Goal: Task Accomplishment & Management: Manage account settings

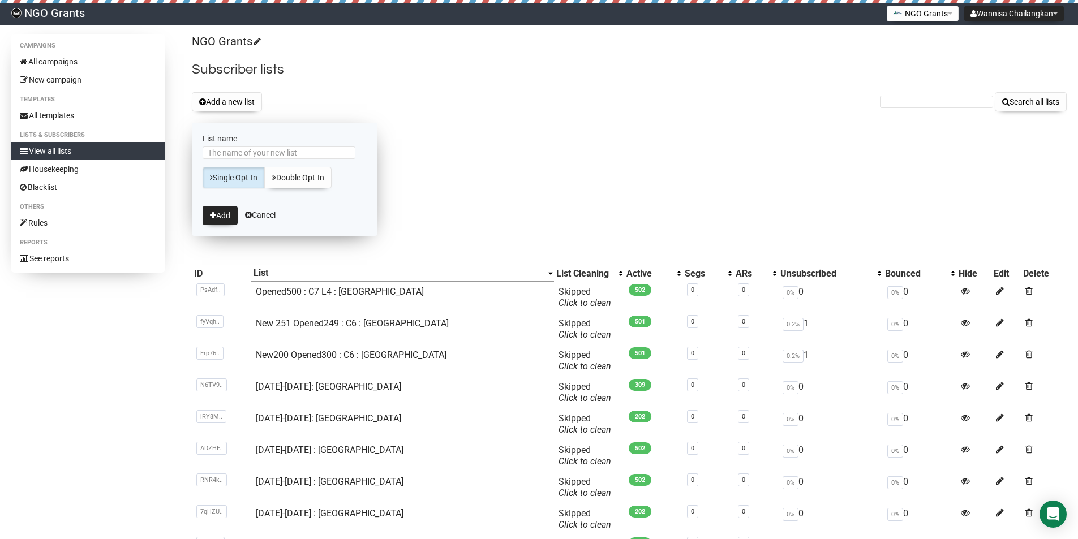
click at [290, 150] on input "List name" at bounding box center [279, 153] width 153 height 12
type input "อีเมลที่เปิดแล้วทั้งหมด"
click at [231, 211] on button "Add" at bounding box center [220, 215] width 35 height 19
click at [271, 149] on input "อีเมลที่เปิดแล้วทั้งฟมด 2" at bounding box center [279, 153] width 153 height 12
type input "อีเมลที่เปิดแล้วทั้งหมด 2"
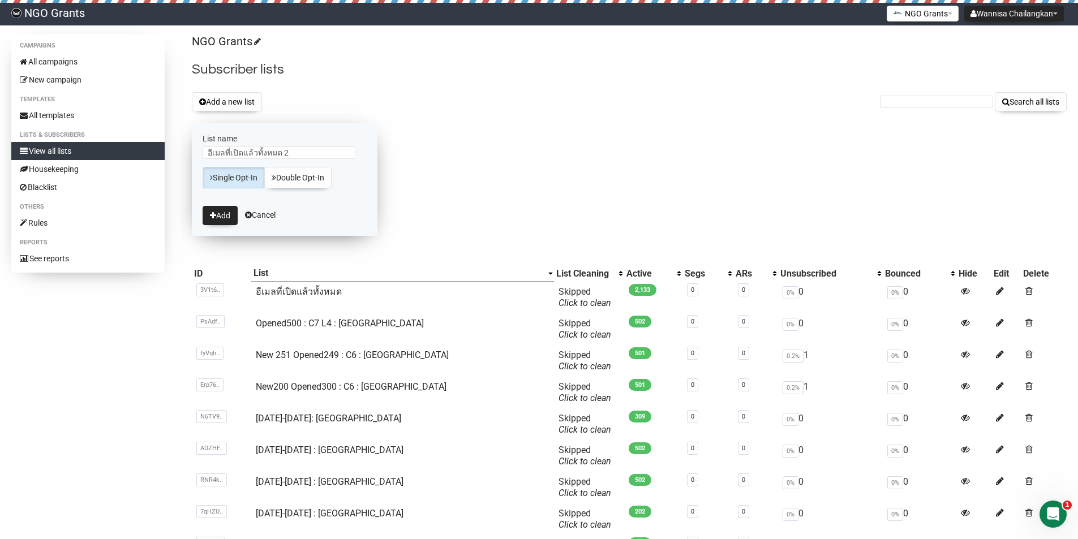
click at [372, 138] on form "List name อีเมลที่เปิดแล้วทั้งหมด 2 Single Opt-In Double Opt-In Add Cancel" at bounding box center [285, 179] width 186 height 113
click at [214, 212] on icon "submit" at bounding box center [213, 216] width 6 height 8
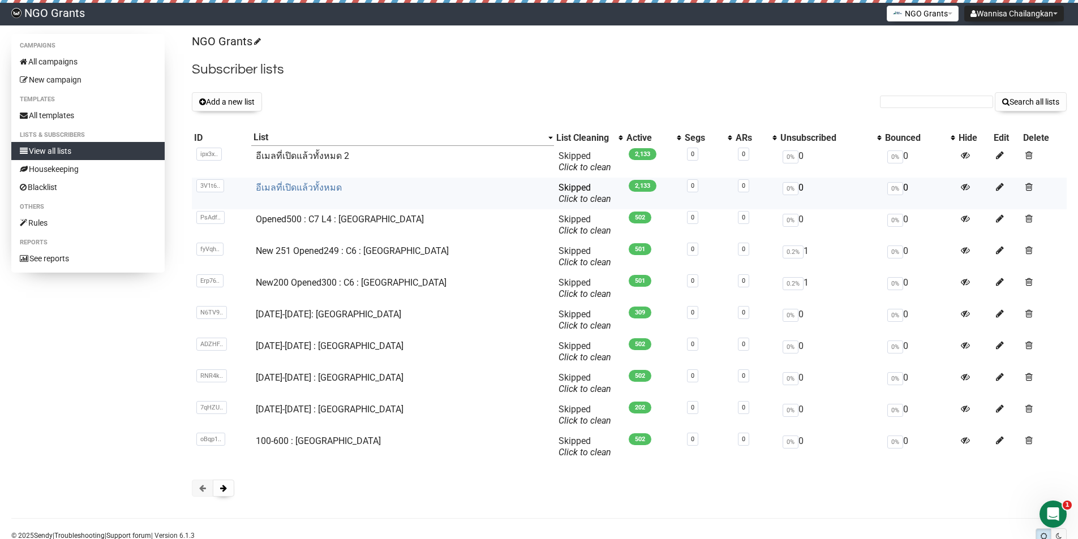
click at [327, 188] on link "อีเมลที่เปิดแล้วทั้งหมด" at bounding box center [299, 187] width 86 height 11
